Goal: Task Accomplishment & Management: Use online tool/utility

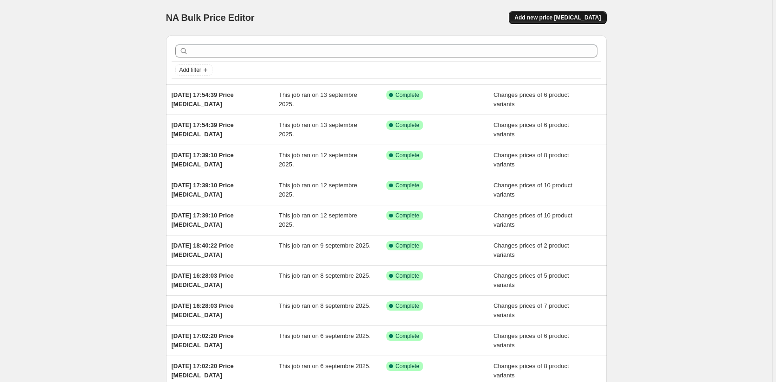
click at [575, 16] on span "Add new price [MEDICAL_DATA]" at bounding box center [557, 17] width 86 height 7
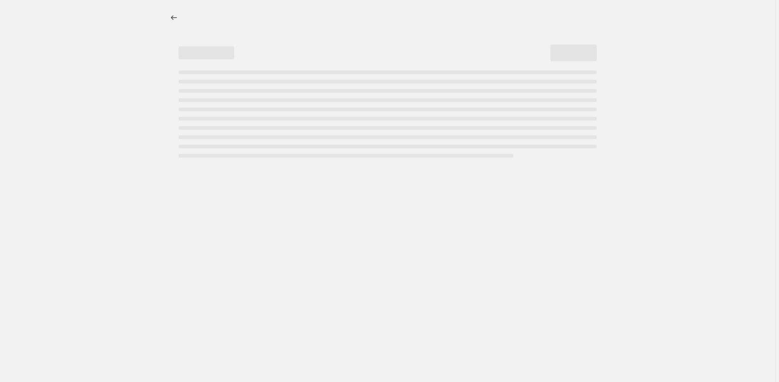
select select "percentage"
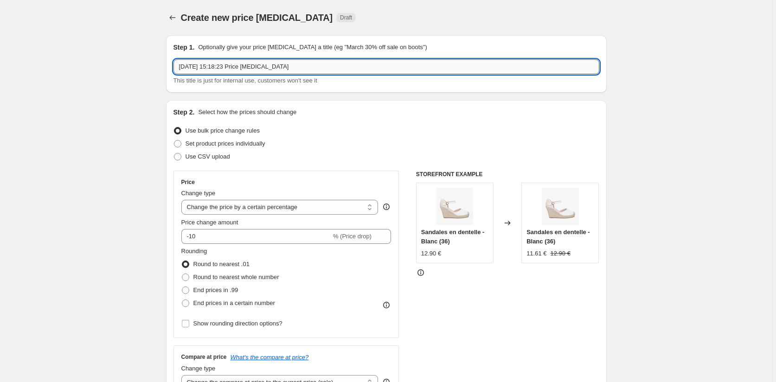
click at [293, 66] on input "[DATE] 15:18:23 Price [MEDICAL_DATA]" at bounding box center [386, 66] width 426 height 15
click at [289, 64] on input "[DATE] 15:18:23 Price [MEDICAL_DATA] FRENCH DAY AH2025" at bounding box center [386, 66] width 426 height 15
type input "[DATE] 15:18:23 Price [MEDICAL_DATA] PRIX FRENCH DAY AH2025"
click at [362, 120] on div "Step 2. Select how the prices should change Use bulk price change rules Set pro…" at bounding box center [386, 263] width 426 height 311
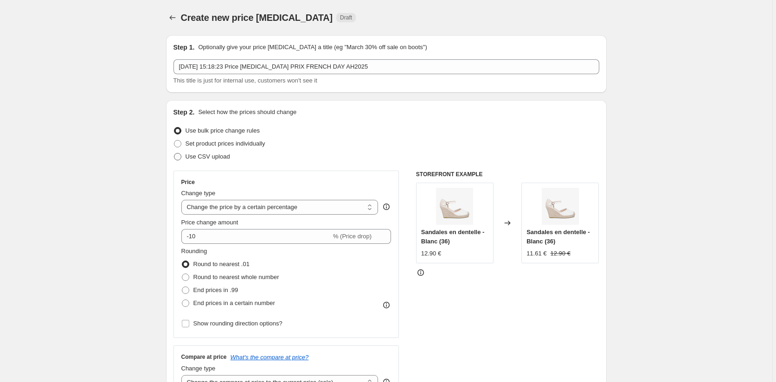
click at [178, 159] on span at bounding box center [177, 156] width 7 height 7
click at [174, 153] on input "Use CSV upload" at bounding box center [174, 153] width 0 height 0
radio input "true"
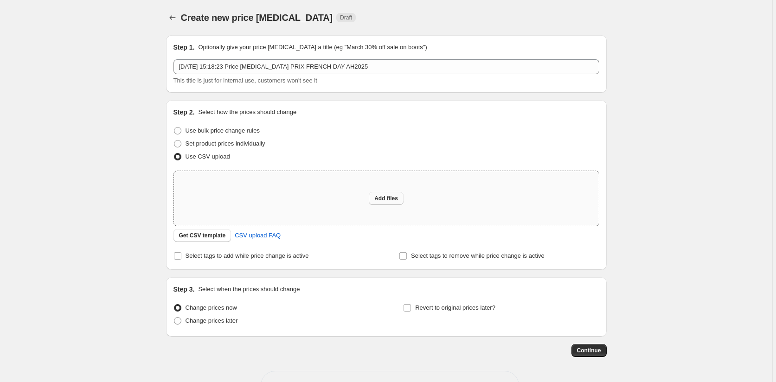
click at [386, 198] on span "Add files" at bounding box center [386, 198] width 24 height 7
type input "C:\fakepath\prix french day ah2025.csv"
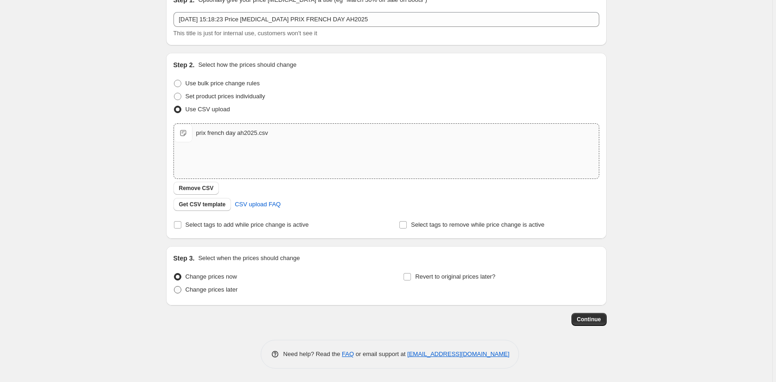
scroll to position [48, 0]
click at [179, 291] on span at bounding box center [177, 289] width 7 height 7
click at [174, 286] on input "Change prices later" at bounding box center [174, 286] width 0 height 0
radio input "true"
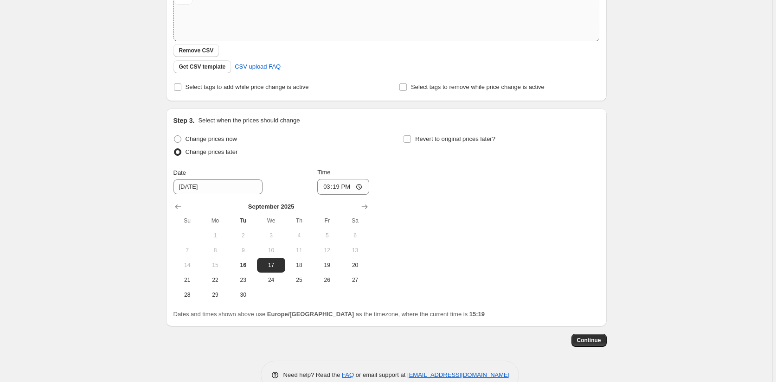
scroll to position [187, 0]
click at [325, 257] on button "19" at bounding box center [327, 263] width 28 height 15
type input "9/19/2025"
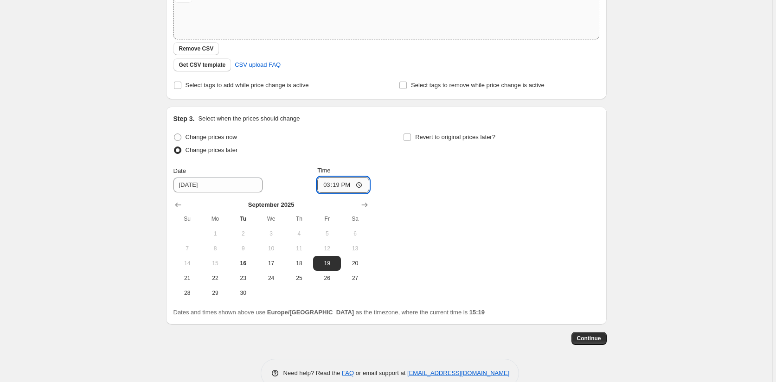
click at [357, 184] on input "15:19" at bounding box center [343, 185] width 52 height 16
type input "00:01"
click at [445, 229] on div "Change prices now Change prices later Date 9/19/2025 Time 00:01 September 2025 …" at bounding box center [386, 216] width 426 height 170
click at [409, 139] on input "Revert to original prices later?" at bounding box center [406, 137] width 7 height 7
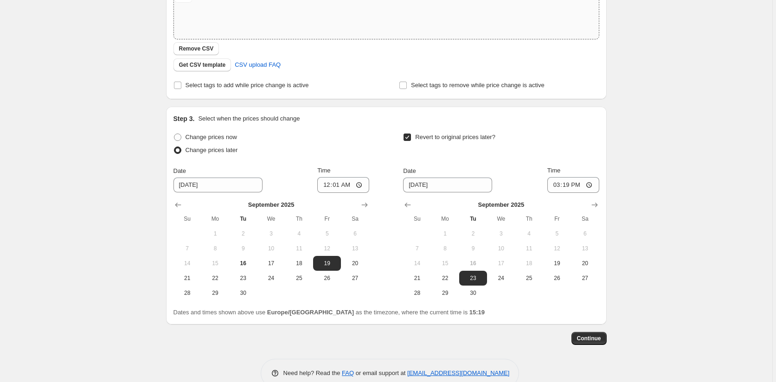
click at [408, 136] on input "Revert to original prices later?" at bounding box center [406, 137] width 7 height 7
checkbox input "false"
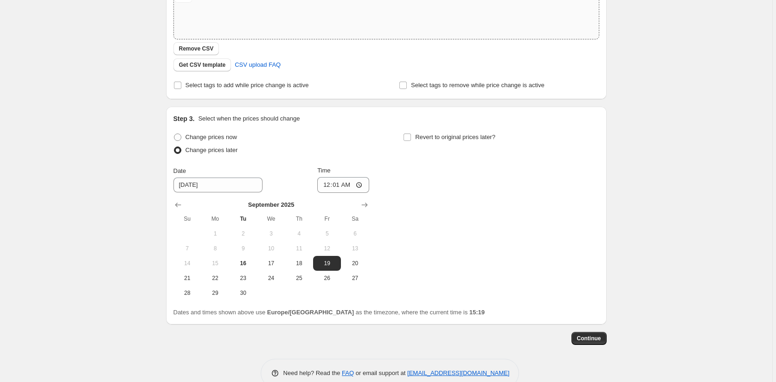
click at [380, 137] on div "Change prices now Change prices later Date 9/19/2025 Time 00:01 September 2025 …" at bounding box center [386, 216] width 426 height 170
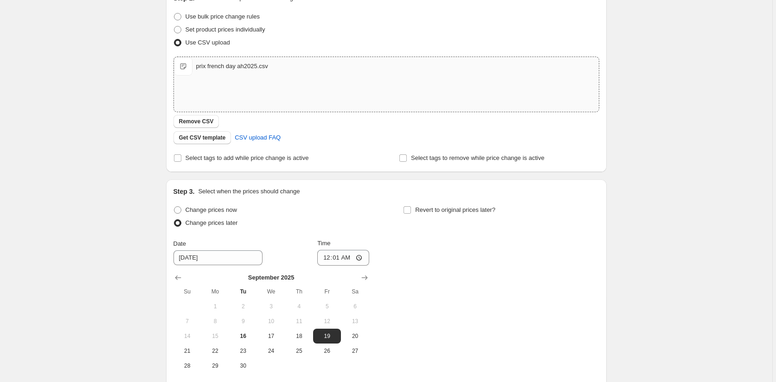
scroll to position [114, 0]
click at [688, 47] on div "Create new price change job. This page is ready Create new price change job Dra…" at bounding box center [386, 180] width 772 height 588
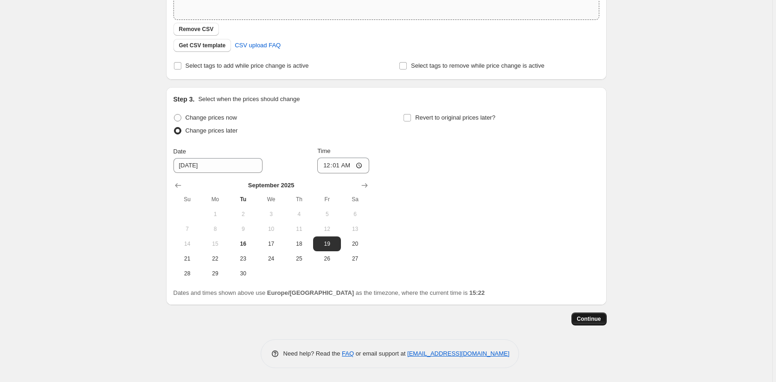
click at [588, 316] on span "Continue" at bounding box center [589, 318] width 24 height 7
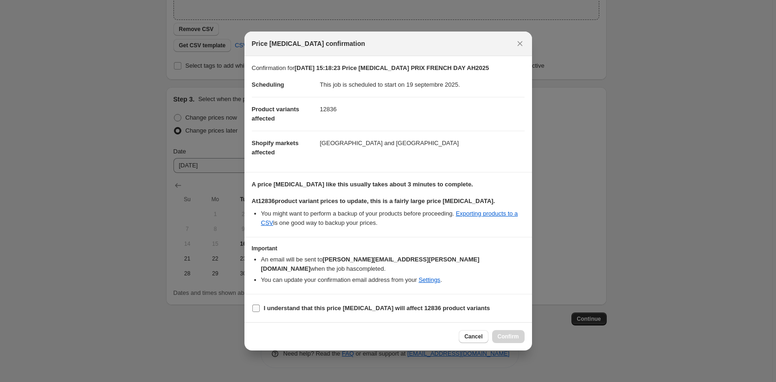
click at [256, 305] on input "I understand that this price change job will affect 12836 product variants" at bounding box center [255, 308] width 7 height 7
checkbox input "true"
click at [504, 333] on span "Confirm" at bounding box center [507, 336] width 21 height 7
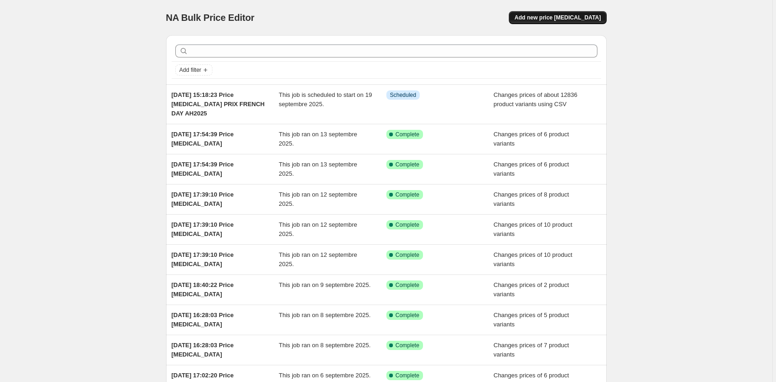
click at [582, 19] on span "Add new price change job" at bounding box center [557, 17] width 86 height 7
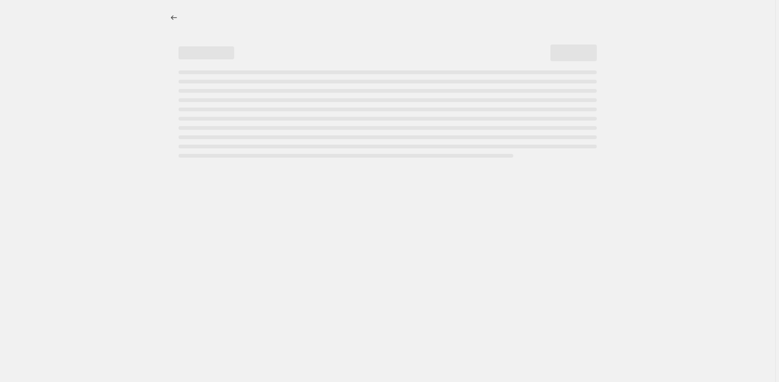
select select "percentage"
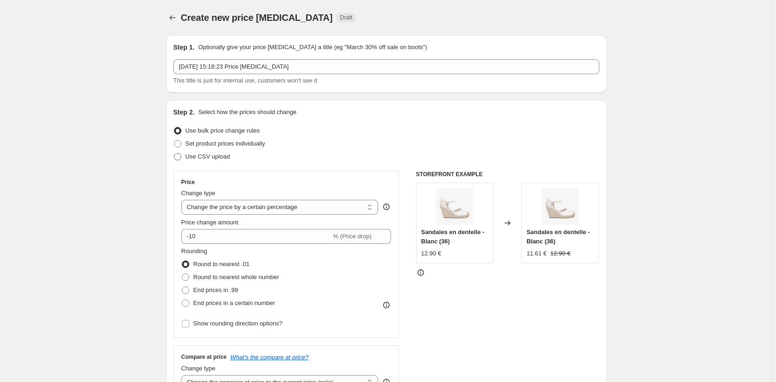
click at [179, 155] on span at bounding box center [177, 156] width 7 height 7
click at [174, 153] on input "Use CSV upload" at bounding box center [174, 153] width 0 height 0
radio input "true"
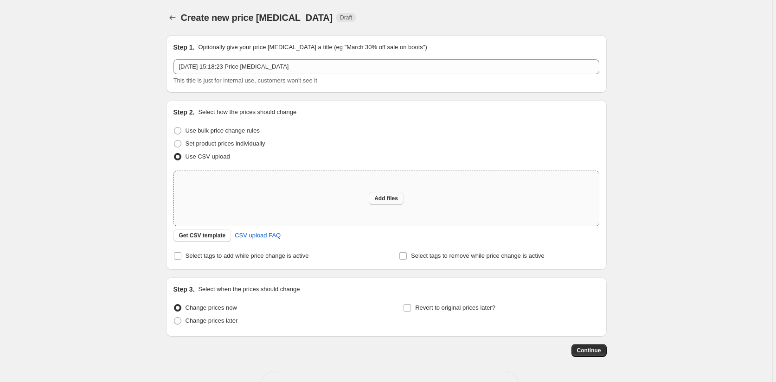
click at [387, 196] on span "Add files" at bounding box center [386, 198] width 24 height 7
type input "C:\fakepath\prix french day pe2025.csv"
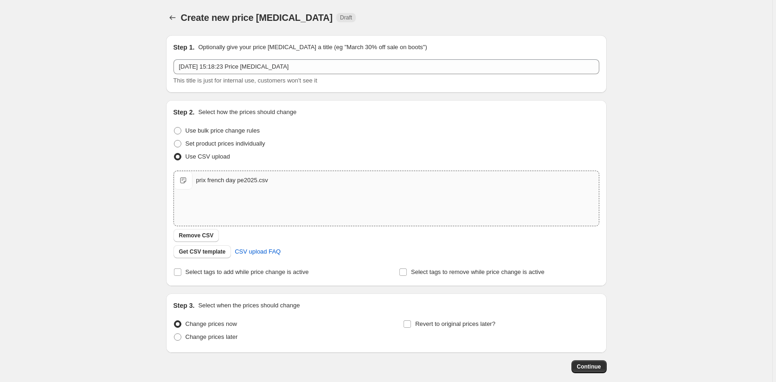
scroll to position [46, 0]
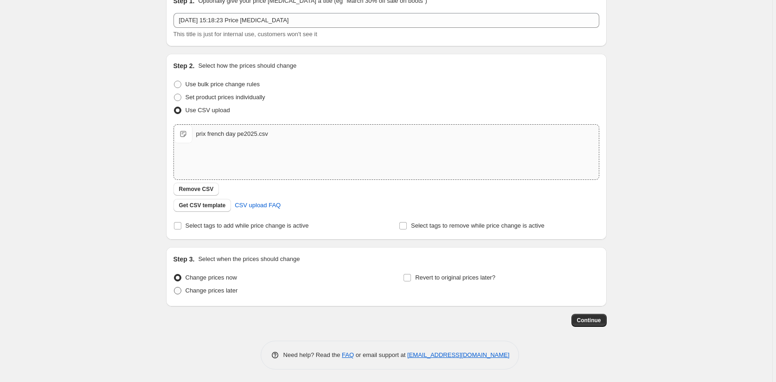
click at [179, 291] on span at bounding box center [177, 290] width 7 height 7
click at [174, 287] on input "Change prices later" at bounding box center [174, 287] width 0 height 0
radio input "true"
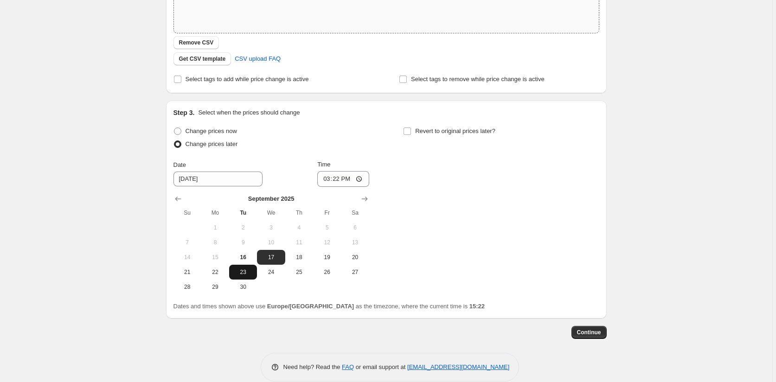
scroll to position [206, 0]
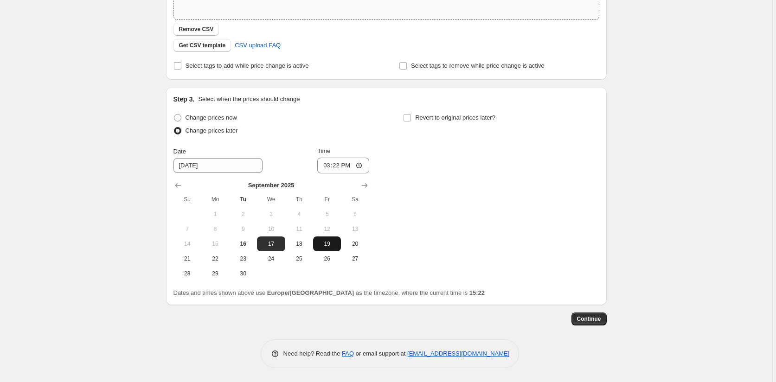
click at [330, 246] on span "19" at bounding box center [327, 243] width 20 height 7
type input "9/19/2025"
click at [342, 164] on input "15:22" at bounding box center [343, 166] width 52 height 16
type input "00:10"
click at [410, 198] on div "Change prices now Change prices later Date 9/19/2025 Time 00:10 September 2025 …" at bounding box center [386, 196] width 426 height 170
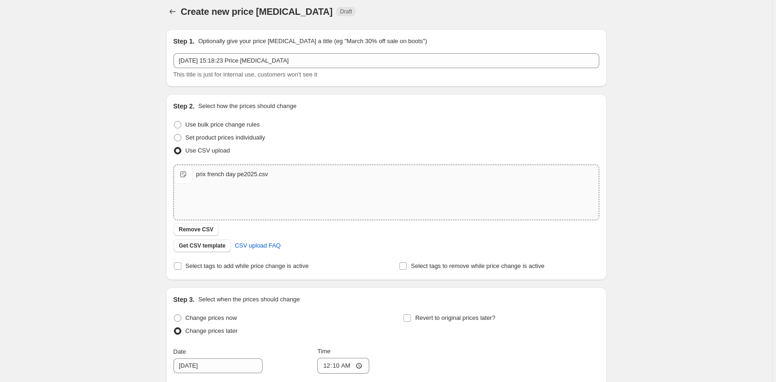
scroll to position [0, 0]
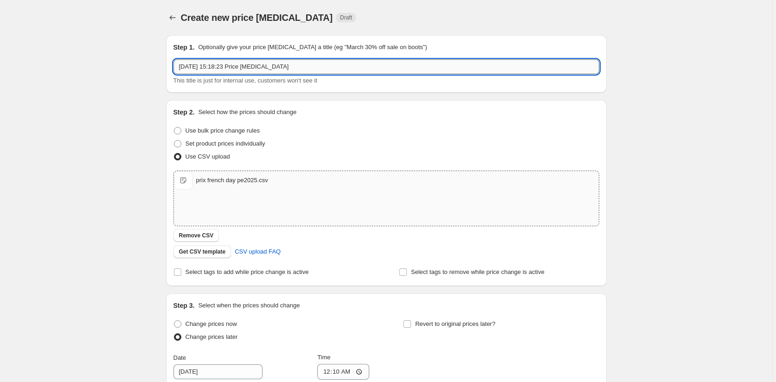
click at [296, 69] on input "16 sept. 2025, 15:18:23 Price change job" at bounding box center [386, 66] width 426 height 15
type input "16 sept. 2025, 15:18:23 Price change job PRIX FRENCH DAY PE2025"
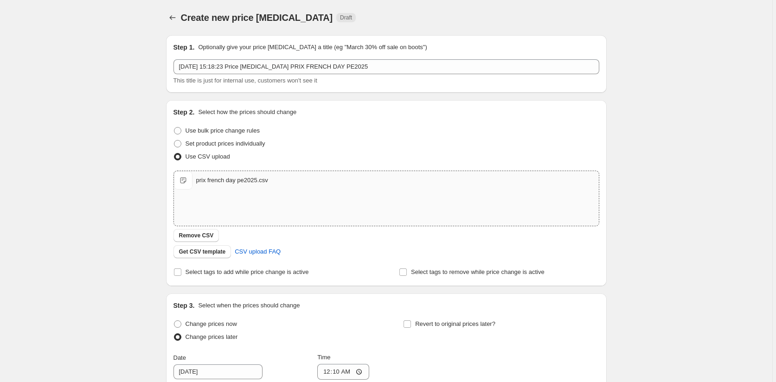
click at [625, 172] on div "Create new price change job. This page is ready Create new price change job Dra…" at bounding box center [386, 294] width 772 height 588
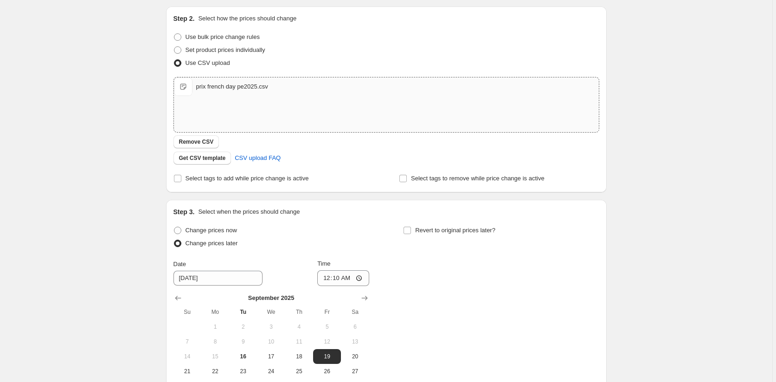
scroll to position [206, 0]
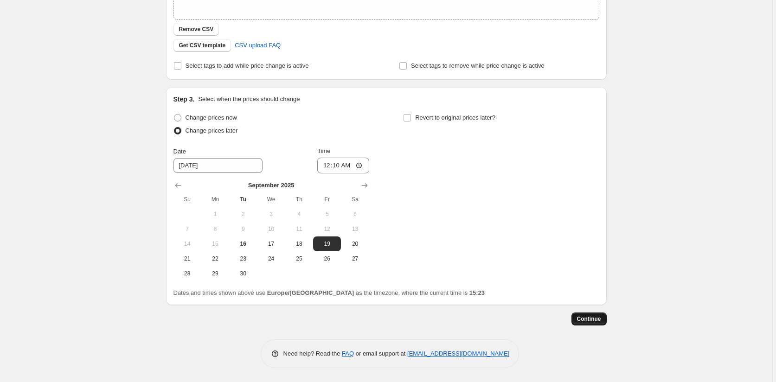
click at [596, 315] on span "Continue" at bounding box center [589, 318] width 24 height 7
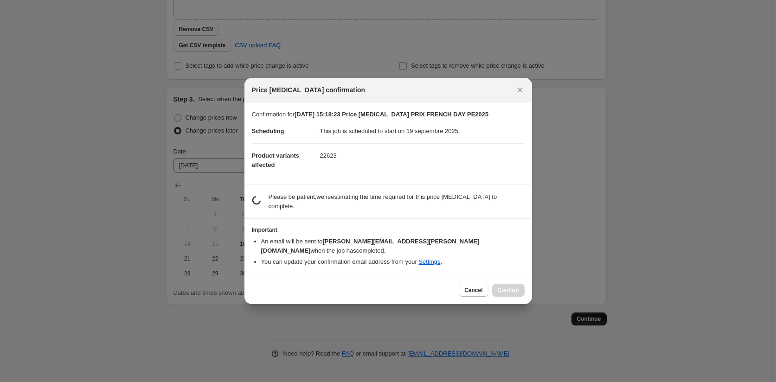
scroll to position [0, 0]
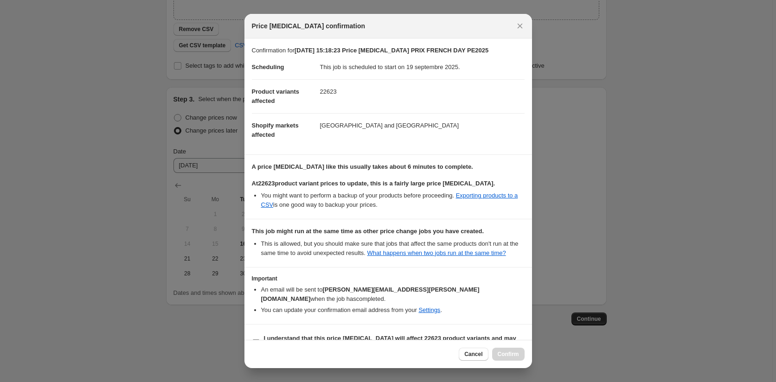
click at [258, 339] on input "I understand that this price change job will affect 22623 product variants and …" at bounding box center [255, 342] width 7 height 7
checkbox input "true"
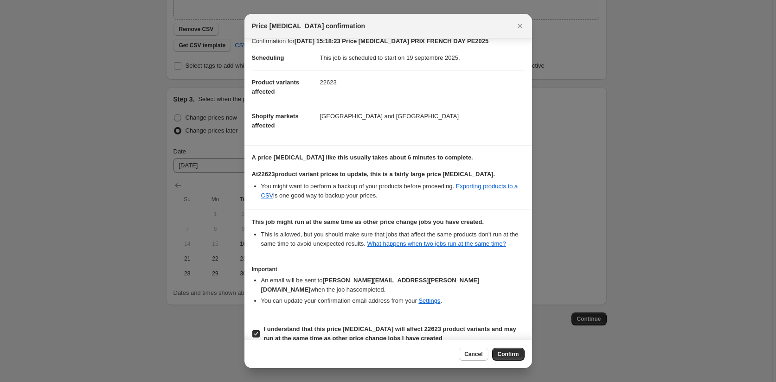
scroll to position [13, 0]
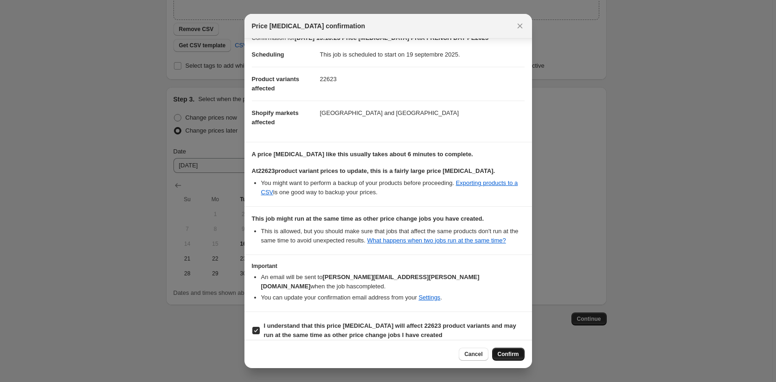
click at [513, 354] on span "Confirm" at bounding box center [507, 354] width 21 height 7
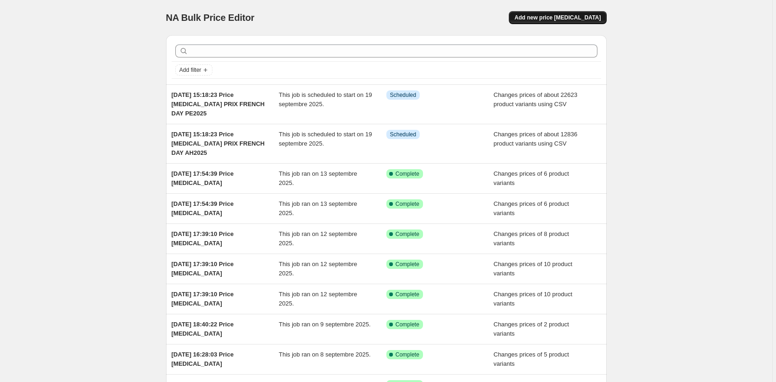
click at [554, 17] on span "Add new price change job" at bounding box center [557, 17] width 86 height 7
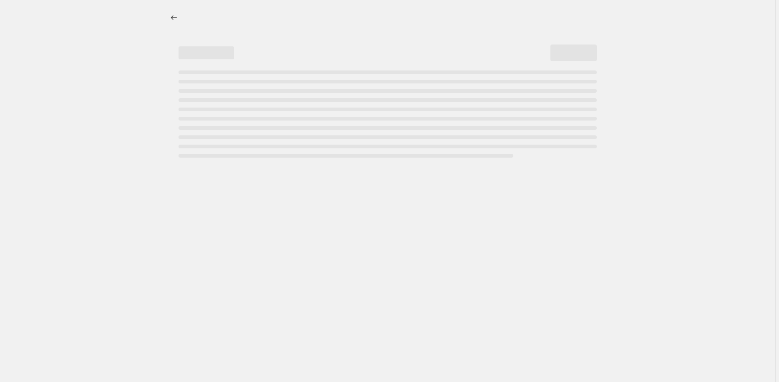
select select "percentage"
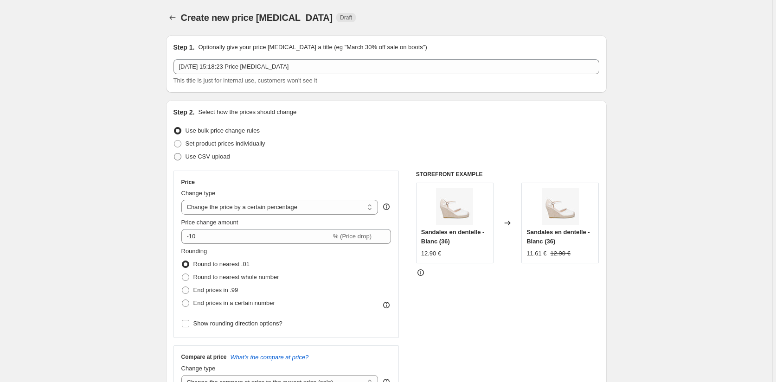
click at [179, 153] on span at bounding box center [177, 156] width 7 height 7
click at [174, 153] on input "Use CSV upload" at bounding box center [174, 153] width 0 height 0
radio input "true"
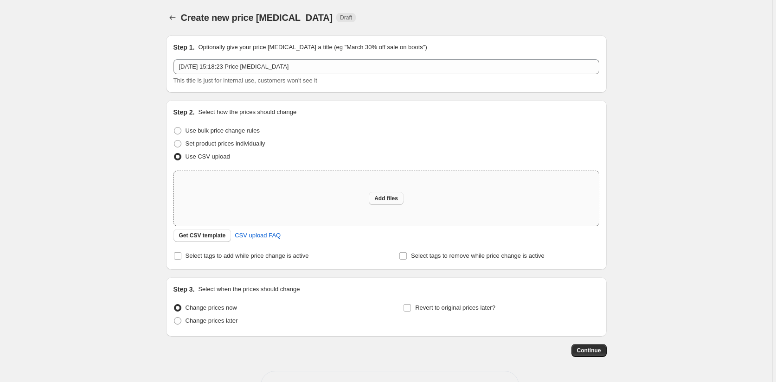
click at [395, 198] on span "Add files" at bounding box center [386, 198] width 24 height 7
type input "C:\fakepath\prix french day ah2024.csv"
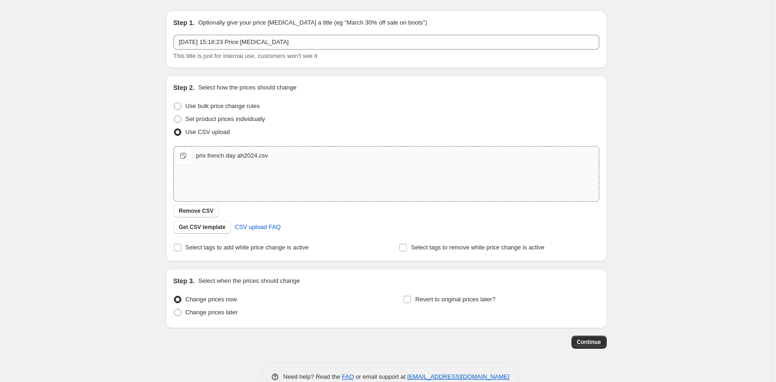
scroll to position [48, 0]
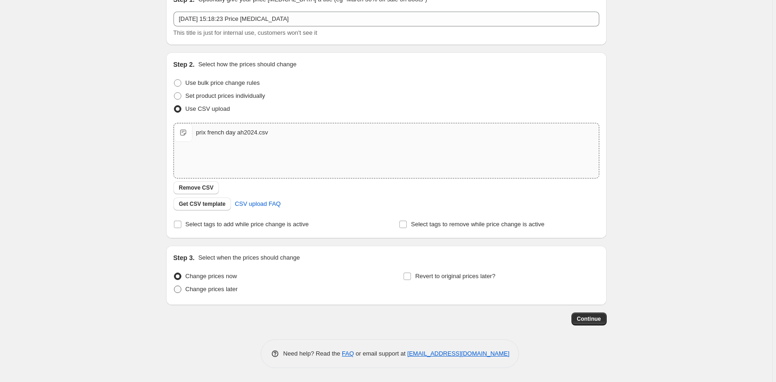
click at [178, 288] on span at bounding box center [177, 289] width 7 height 7
click at [174, 286] on input "Change prices later" at bounding box center [174, 286] width 0 height 0
radio input "true"
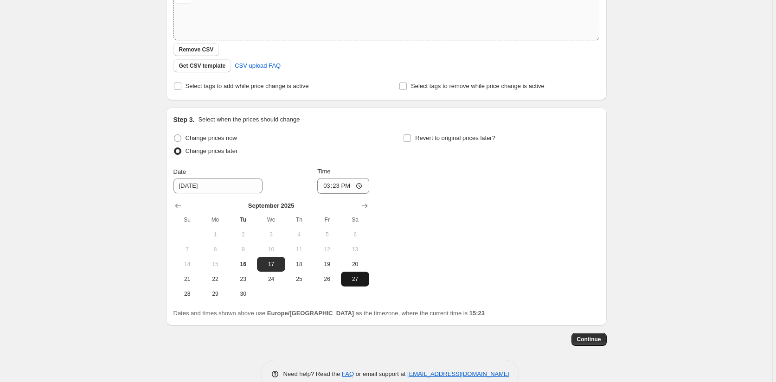
scroll to position [187, 0]
click at [337, 261] on span "19" at bounding box center [327, 263] width 20 height 7
type input "9/19/2025"
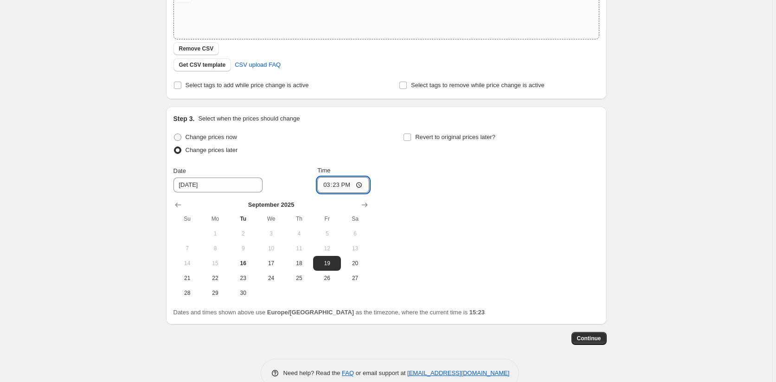
click at [342, 183] on input "15:23" at bounding box center [343, 185] width 52 height 16
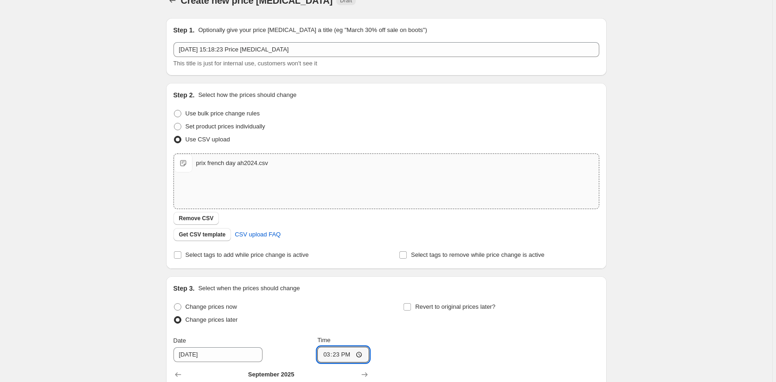
scroll to position [0, 0]
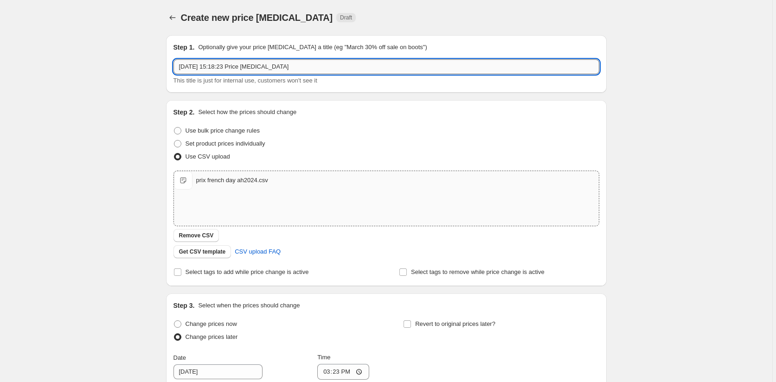
click at [296, 64] on input "16 sept. 2025, 15:18:23 Price change job" at bounding box center [386, 66] width 426 height 15
type input "16 sept. 2025, 15:18:23 Price change job PRIX FRENCH DAY AH2024"
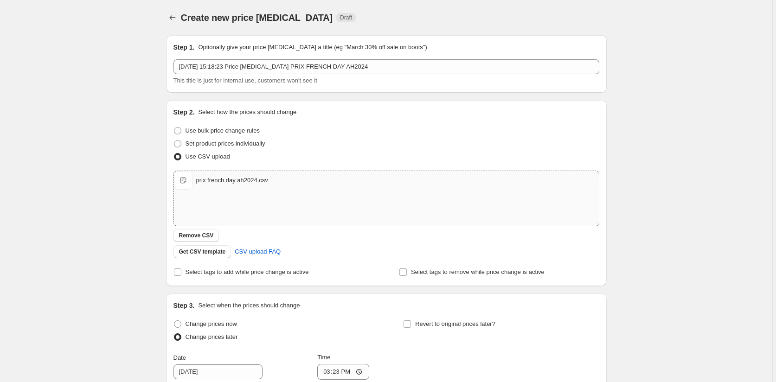
click at [714, 203] on div "Create new price change job. This page is ready Create new price change job Dra…" at bounding box center [386, 294] width 772 height 588
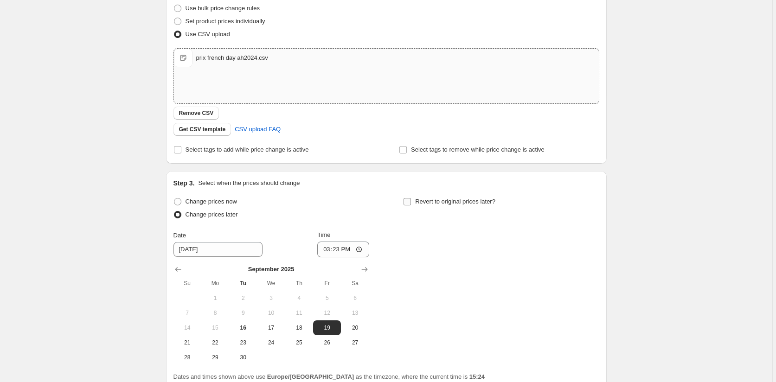
scroll to position [139, 0]
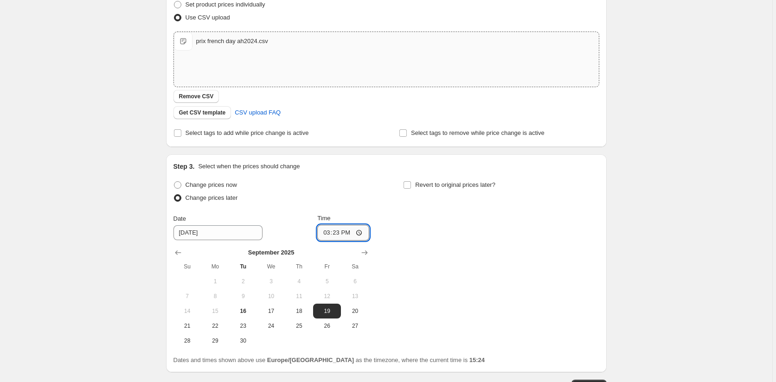
click at [342, 236] on input "15:23" at bounding box center [343, 233] width 52 height 16
type input "00:25"
click at [397, 265] on div "Change prices now Change prices later Date 9/19/2025 Time 00:25 September 2025 …" at bounding box center [386, 263] width 426 height 170
click at [656, 231] on div "Create new price change job. This page is ready Create new price change job Dra…" at bounding box center [386, 155] width 772 height 588
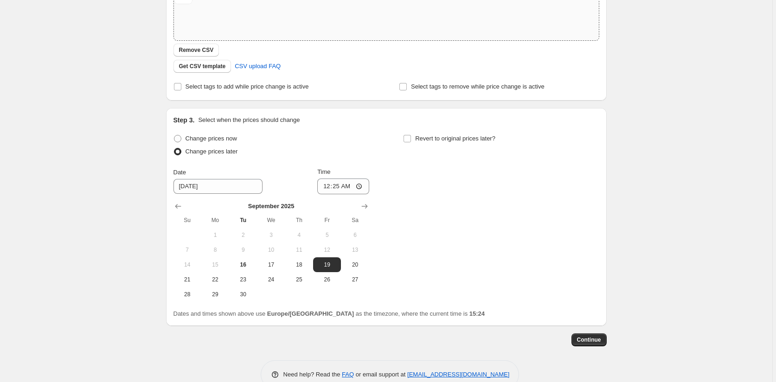
scroll to position [206, 0]
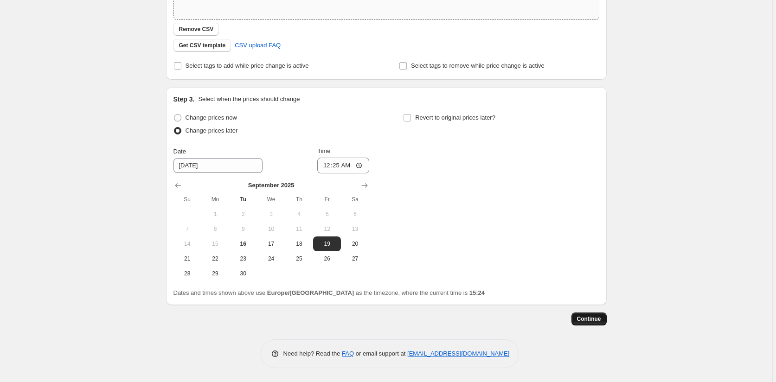
click at [588, 320] on span "Continue" at bounding box center [589, 318] width 24 height 7
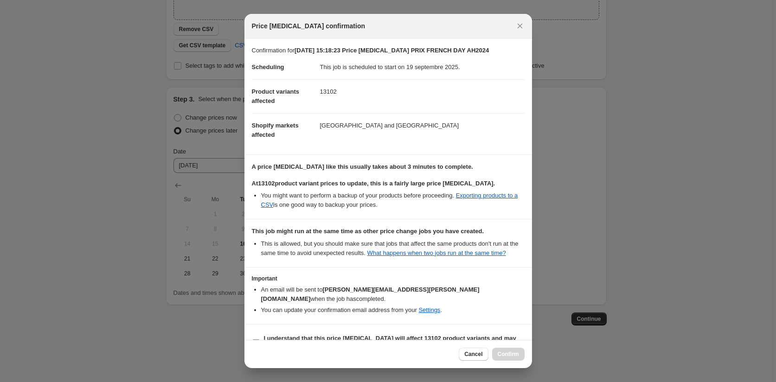
click at [256, 339] on input "I understand that this price change job will affect 13102 product variants and …" at bounding box center [255, 342] width 7 height 7
checkbox input "true"
click at [510, 355] on span "Confirm" at bounding box center [507, 354] width 21 height 7
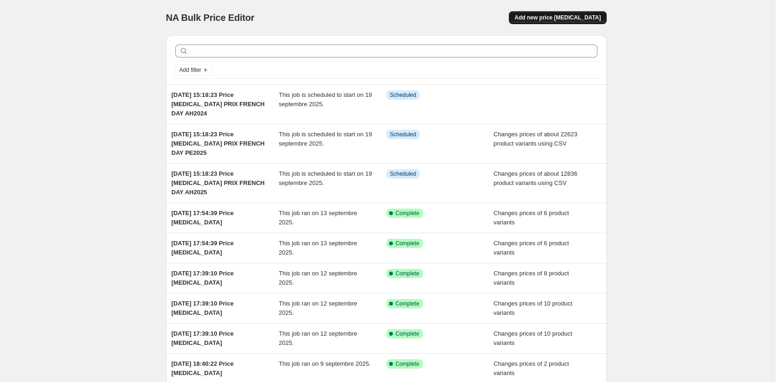
click at [551, 17] on span "Add new price change job" at bounding box center [557, 17] width 86 height 7
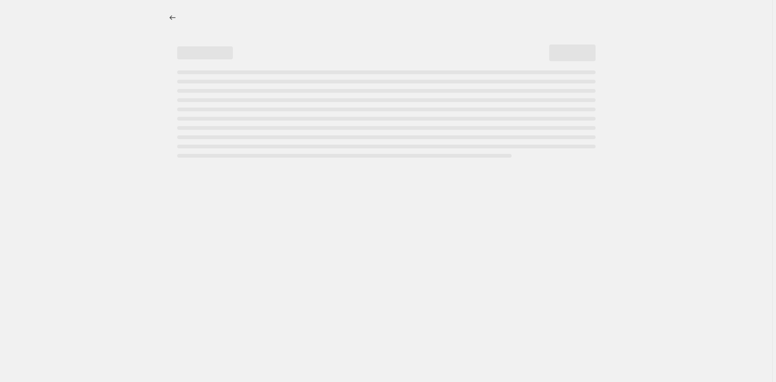
select select "percentage"
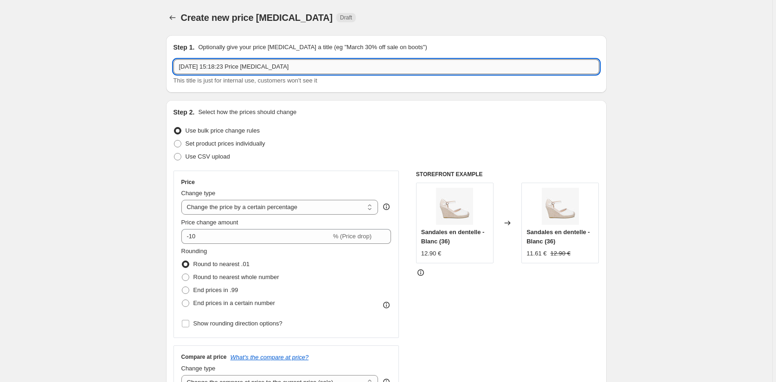
click at [303, 68] on input "16 sept. 2025, 15:18:23 Price change job" at bounding box center [386, 66] width 426 height 15
type input "16 sept. 2025, 15:18:23 Price change job PRIX FRENCH DAY PE2024"
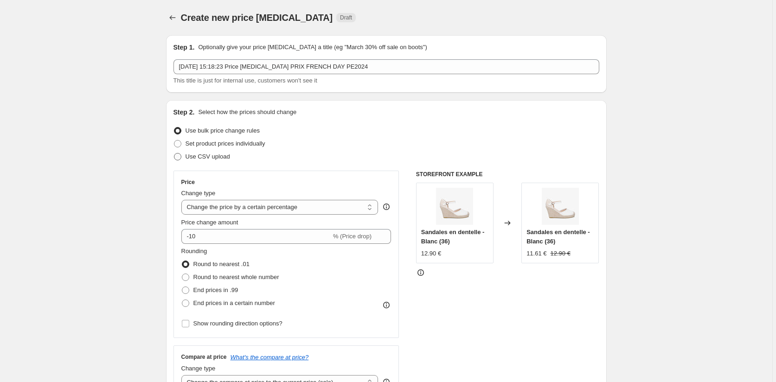
click at [178, 155] on span at bounding box center [177, 156] width 7 height 7
click at [174, 153] on input "Use CSV upload" at bounding box center [174, 153] width 0 height 0
radio input "true"
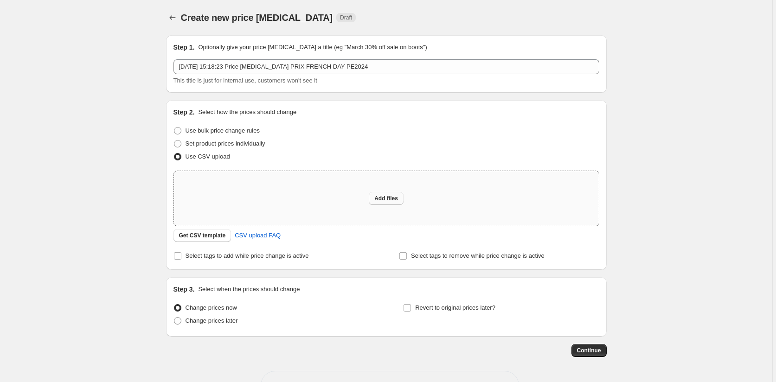
click at [377, 197] on span "Add files" at bounding box center [386, 198] width 24 height 7
type input "C:\fakepath\prix french day pe2024.csv"
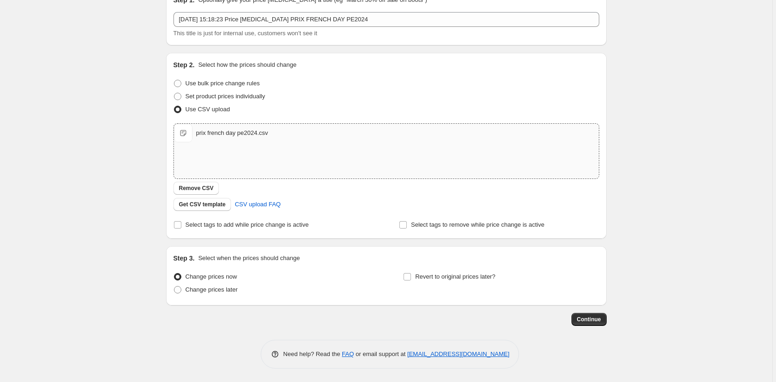
scroll to position [48, 0]
click at [176, 290] on span at bounding box center [177, 289] width 7 height 7
click at [174, 286] on input "Change prices later" at bounding box center [174, 286] width 0 height 0
radio input "true"
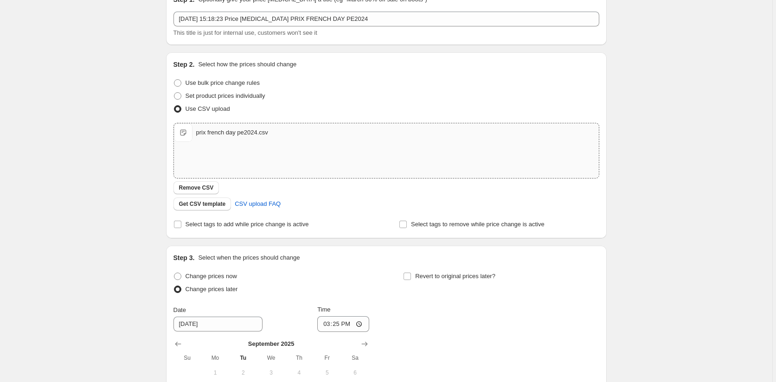
scroll to position [206, 0]
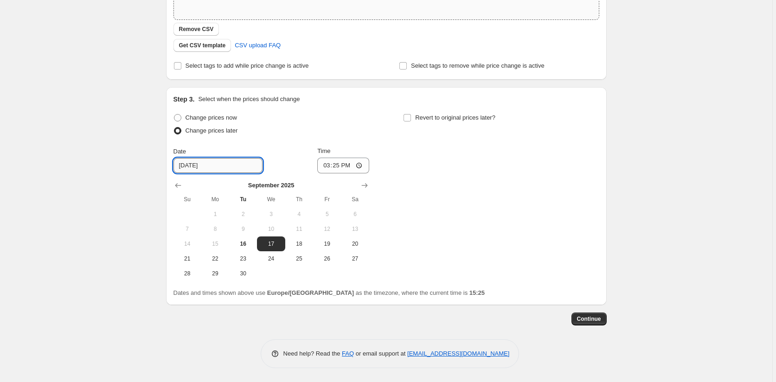
click at [215, 166] on input "9/17/2025" at bounding box center [217, 165] width 89 height 15
click at [197, 168] on input "9/17/2025" at bounding box center [217, 165] width 89 height 15
click at [323, 243] on span "19" at bounding box center [327, 243] width 20 height 7
type input "9/19/2025"
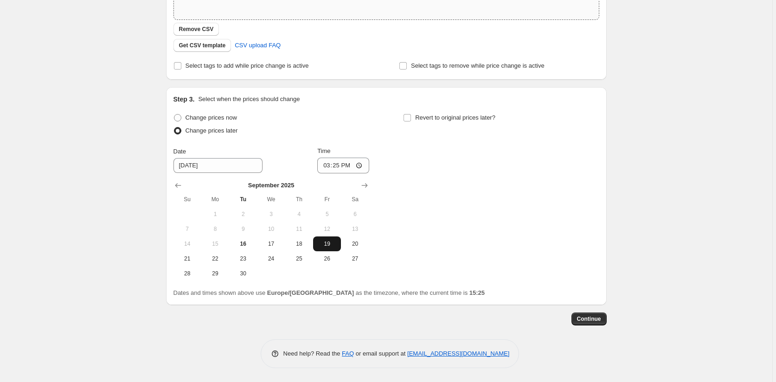
click at [323, 243] on span "19" at bounding box center [327, 243] width 20 height 7
click at [338, 168] on input "15:25" at bounding box center [343, 166] width 52 height 16
type input "00:35"
click at [408, 217] on div "Change prices now Change prices later Date 9/19/2025 Time 00:35 September 2025 …" at bounding box center [386, 196] width 426 height 170
click at [586, 317] on span "Continue" at bounding box center [589, 318] width 24 height 7
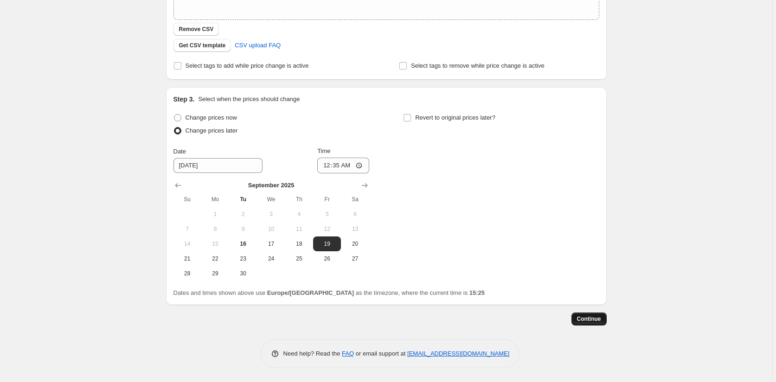
scroll to position [0, 0]
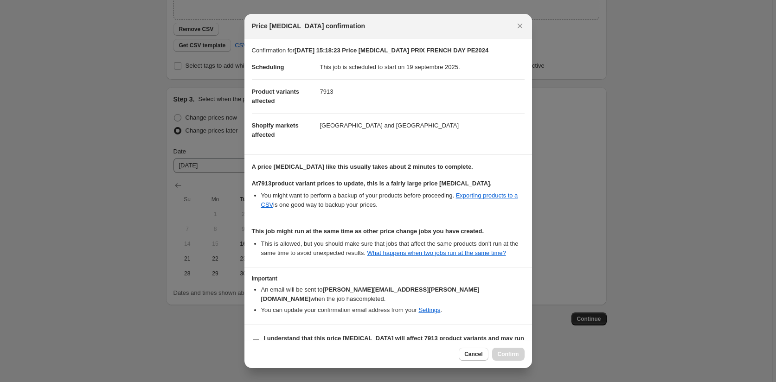
click at [254, 339] on input "I understand that this price change job will affect 7913 product variants and m…" at bounding box center [255, 342] width 7 height 7
checkbox input "true"
click at [497, 355] on button "Confirm" at bounding box center [508, 354] width 32 height 13
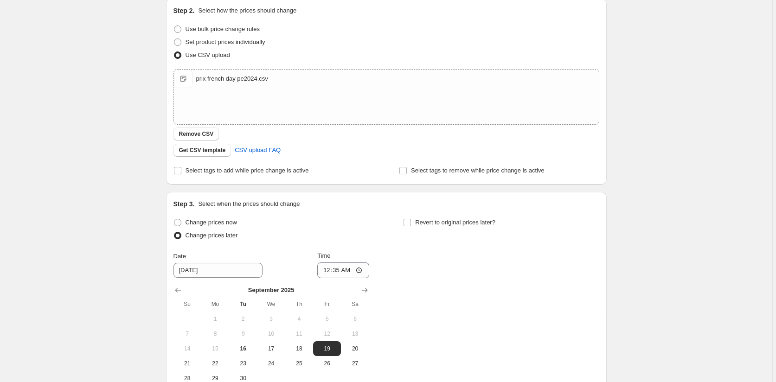
scroll to position [67, 0]
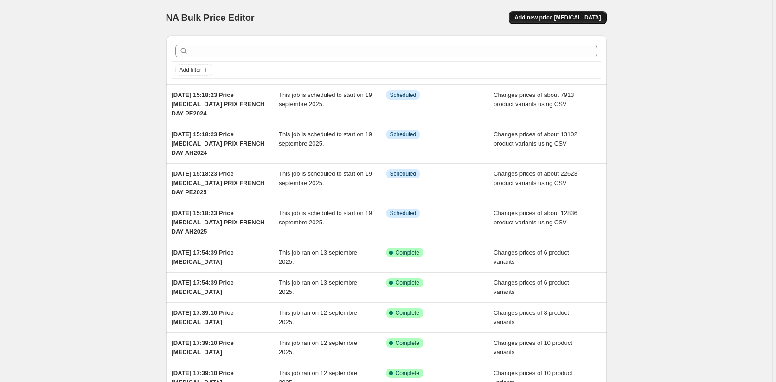
click at [553, 17] on span "Add new price change job" at bounding box center [557, 17] width 86 height 7
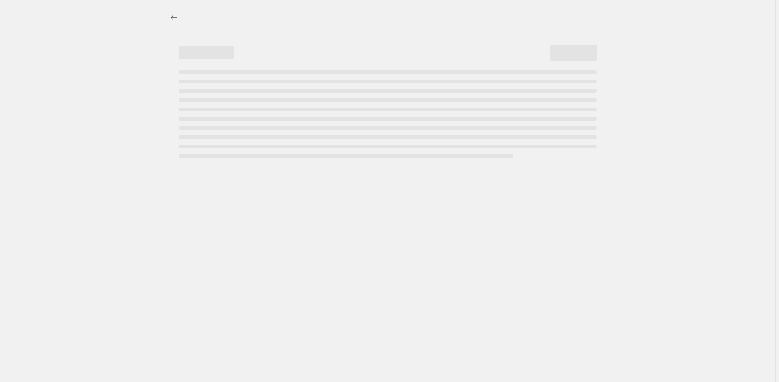
select select "percentage"
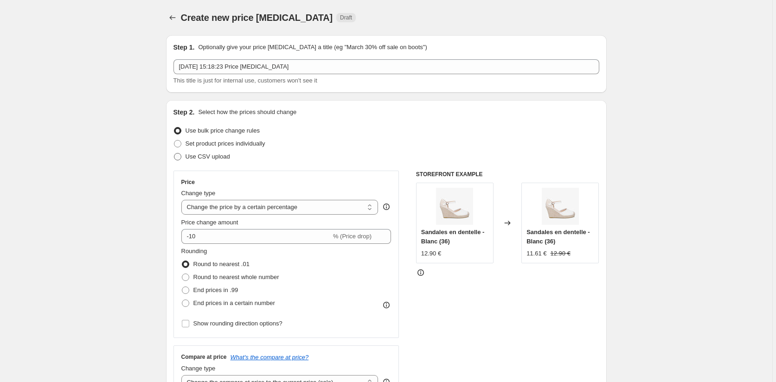
click at [181, 158] on span at bounding box center [177, 156] width 7 height 7
click at [174, 153] on input "Use CSV upload" at bounding box center [174, 153] width 0 height 0
radio input "true"
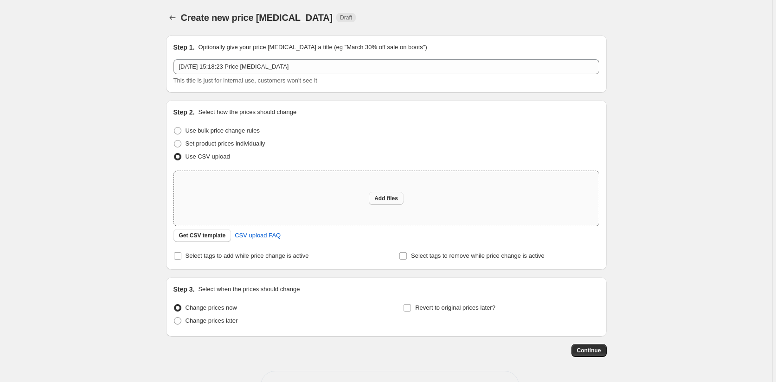
click at [375, 201] on button "Add files" at bounding box center [386, 198] width 35 height 13
type input "C:\fakepath\prix french day ah2023.csv"
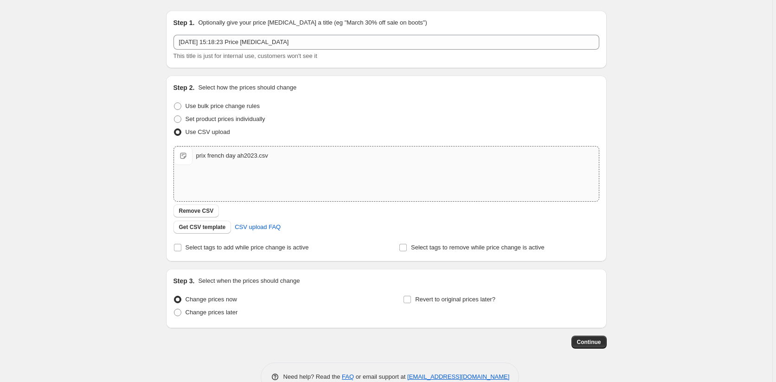
scroll to position [48, 0]
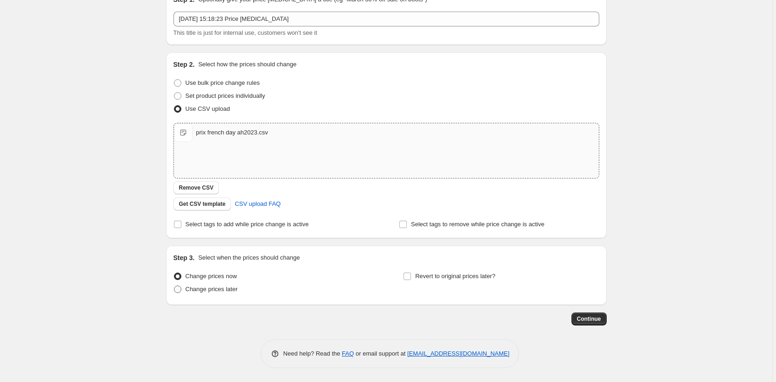
click at [177, 288] on span at bounding box center [177, 289] width 7 height 7
click at [174, 286] on input "Change prices later" at bounding box center [174, 286] width 0 height 0
radio input "true"
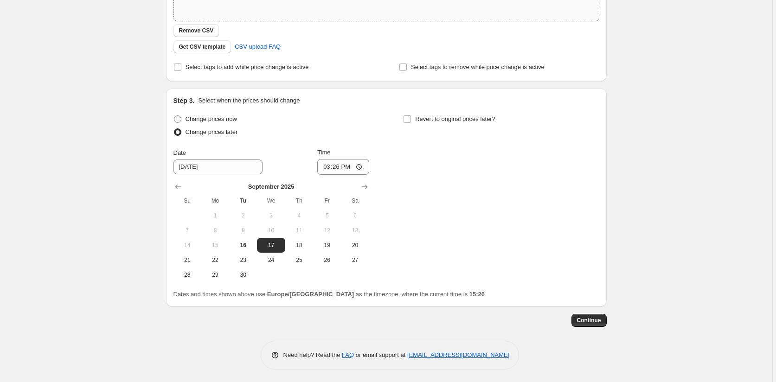
scroll to position [206, 0]
click at [331, 241] on span "19" at bounding box center [327, 243] width 20 height 7
type input "9/19/2025"
click at [331, 241] on span "19" at bounding box center [327, 243] width 20 height 7
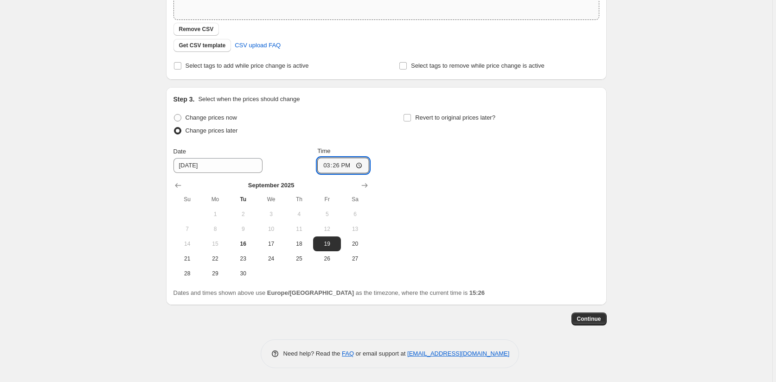
drag, startPoint x: 344, startPoint y: 162, endPoint x: 344, endPoint y: 173, distance: 11.6
click at [344, 163] on input "15:26" at bounding box center [343, 166] width 52 height 16
type input "00:40"
click at [442, 217] on div "Change prices now Change prices later Date 9/19/2025 Time 00:40 September 2025 …" at bounding box center [386, 196] width 426 height 170
click at [589, 320] on span "Continue" at bounding box center [589, 318] width 24 height 7
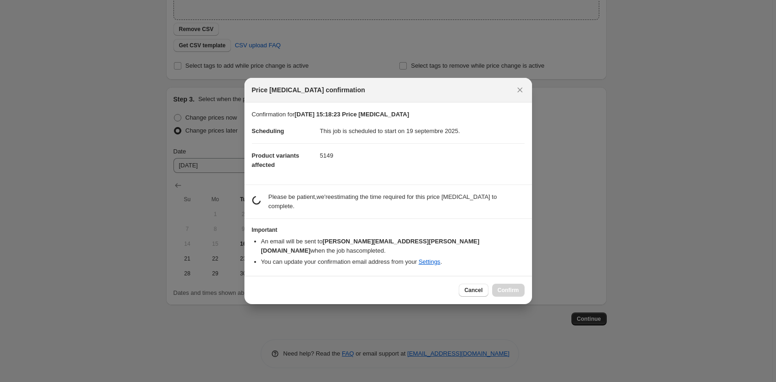
scroll to position [0, 0]
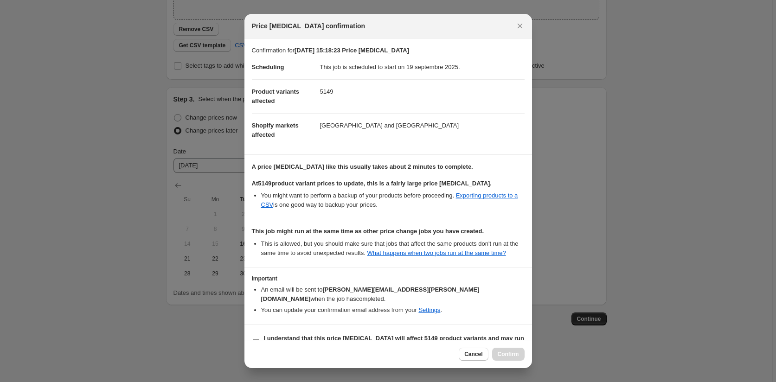
click at [258, 339] on input "I understand that this price change job will affect 5149 product variants and m…" at bounding box center [255, 342] width 7 height 7
checkbox input "true"
click at [511, 355] on span "Confirm" at bounding box center [507, 354] width 21 height 7
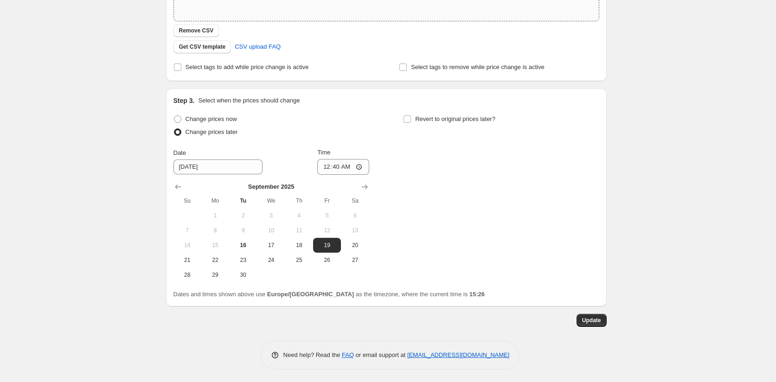
scroll to position [263, 0]
